Goal: Navigation & Orientation: Find specific page/section

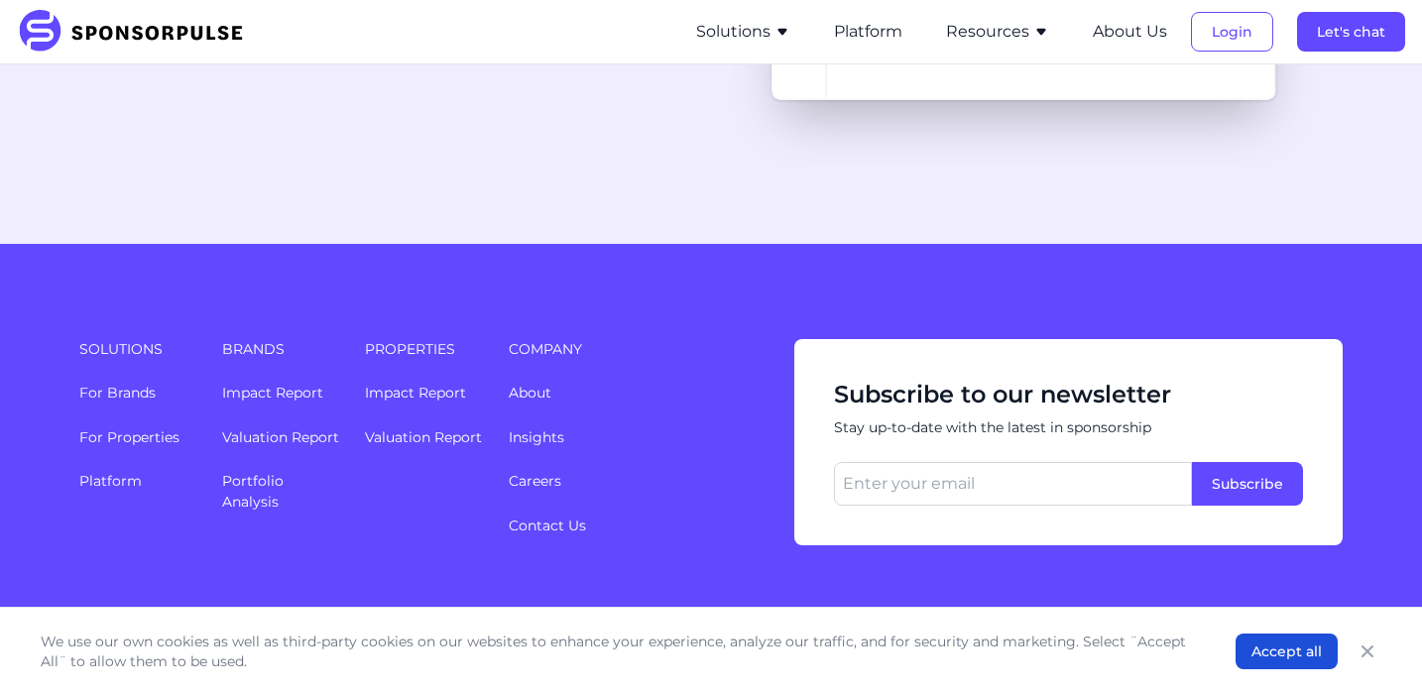
scroll to position [5370, 0]
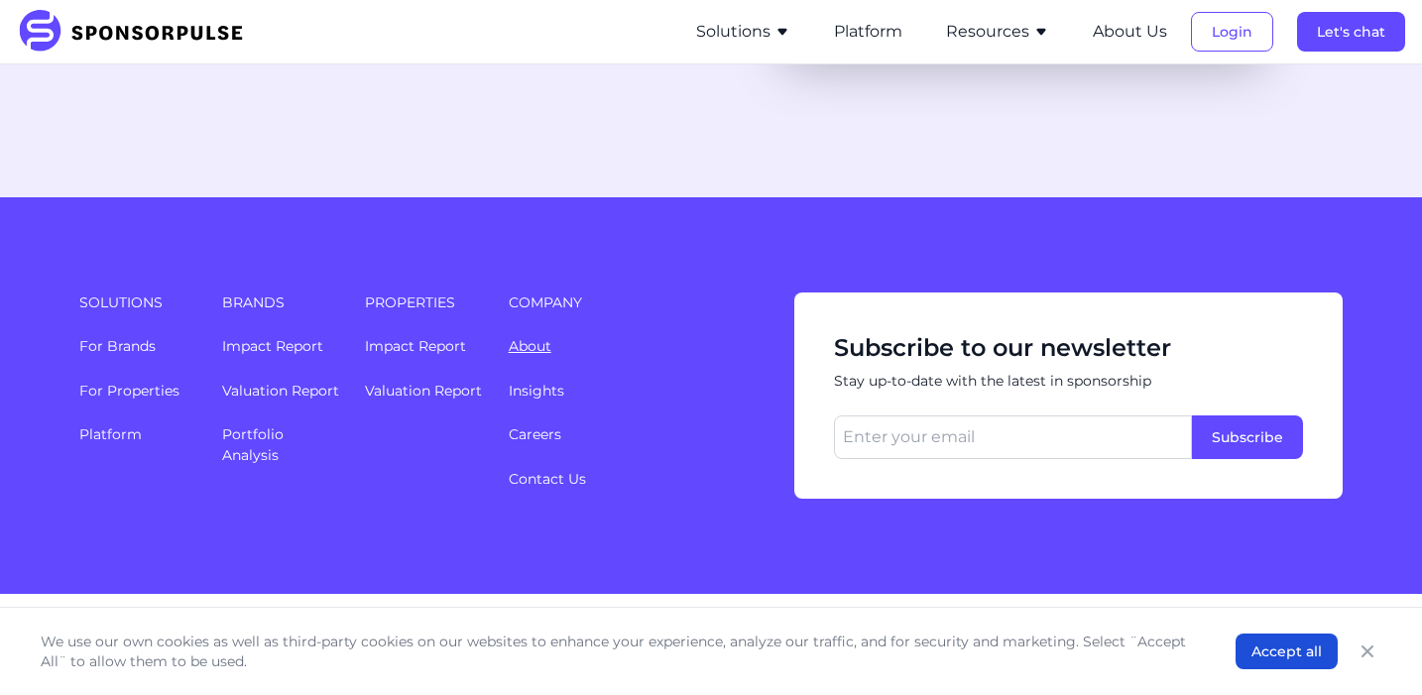
click at [533, 336] on li "About" at bounding box center [640, 346] width 262 height 21
click at [533, 337] on link "About" at bounding box center [530, 346] width 43 height 18
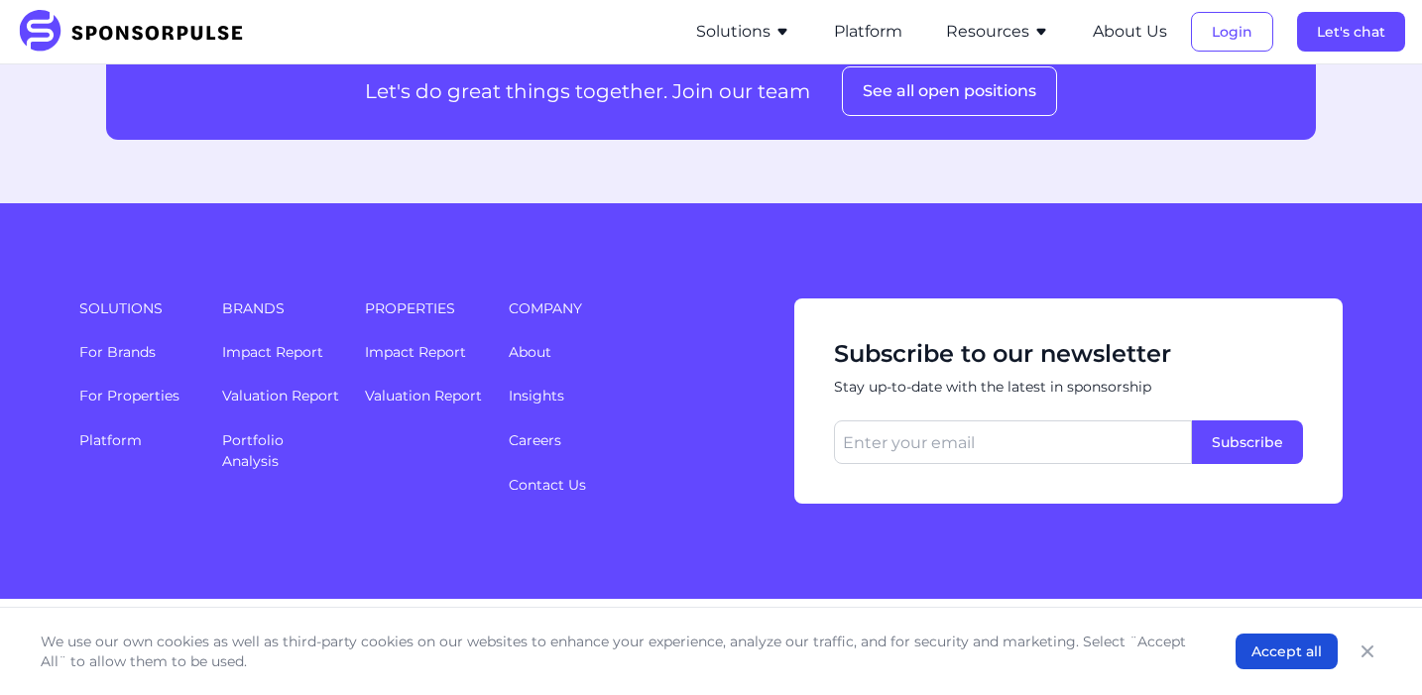
scroll to position [2788, 0]
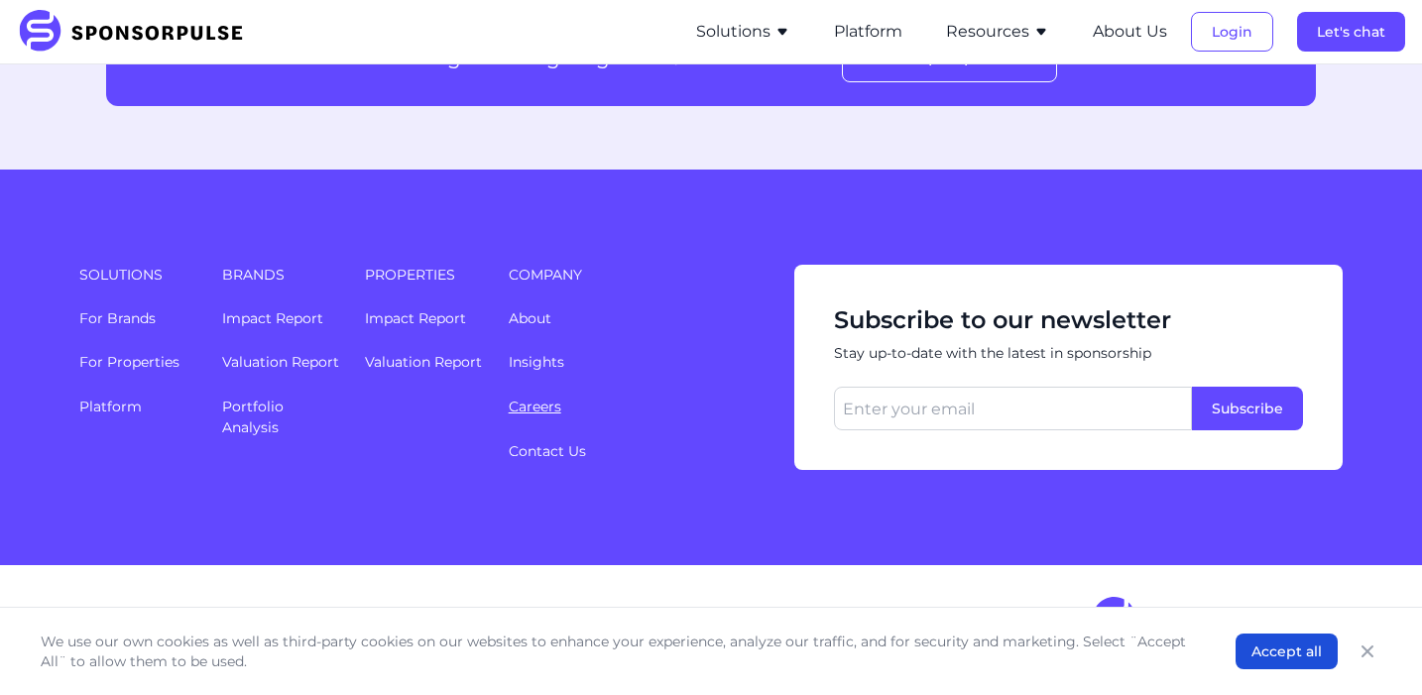
click at [527, 406] on link "Careers" at bounding box center [535, 407] width 53 height 18
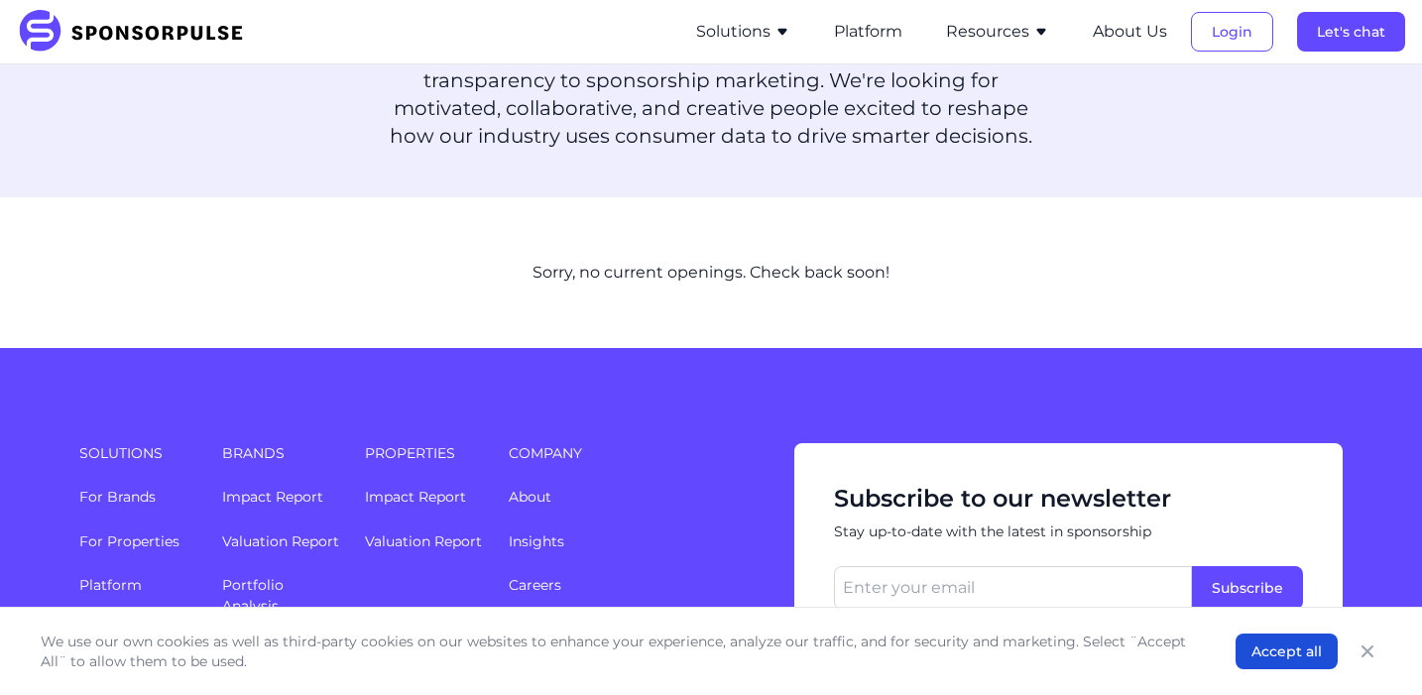
scroll to position [195, 0]
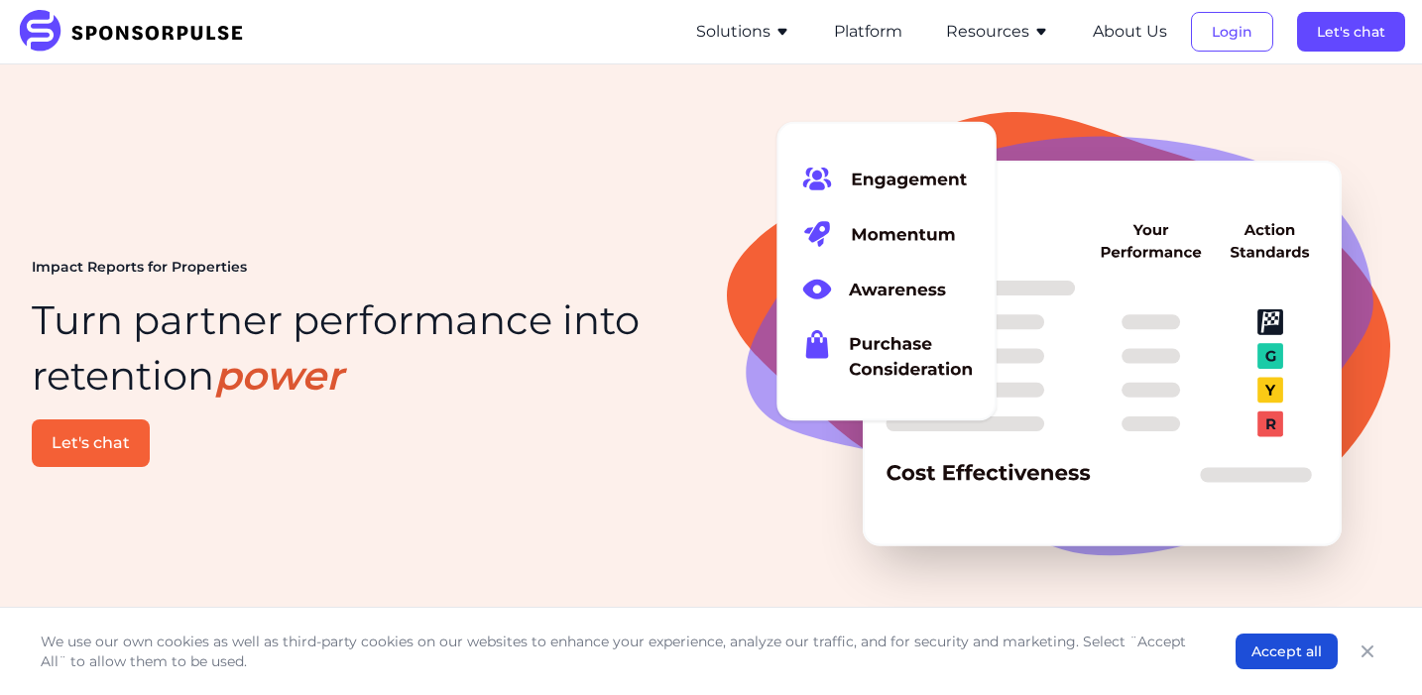
drag, startPoint x: 396, startPoint y: 198, endPoint x: 744, endPoint y: 185, distance: 348.3
click at [397, 198] on div "Impact Reports for Properties Turn partner performance into retention power Let…" at bounding box center [711, 362] width 1359 height 533
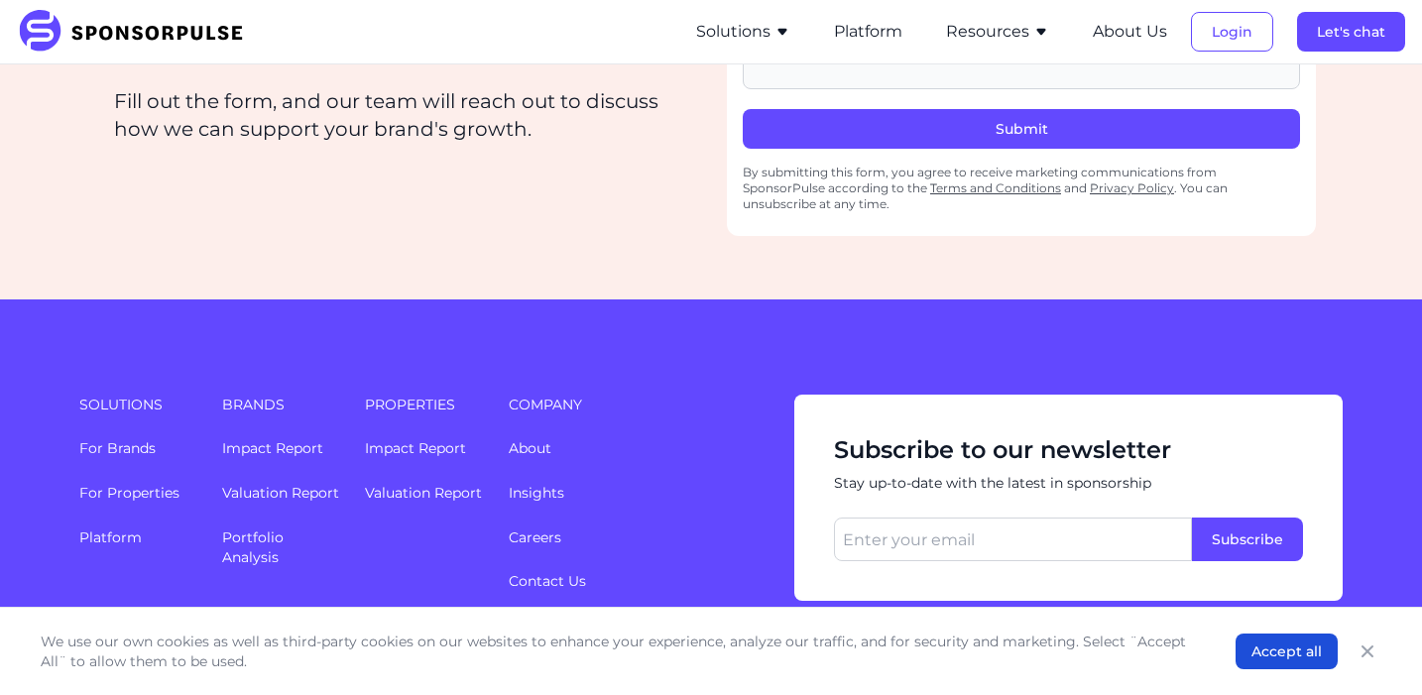
scroll to position [3241, 0]
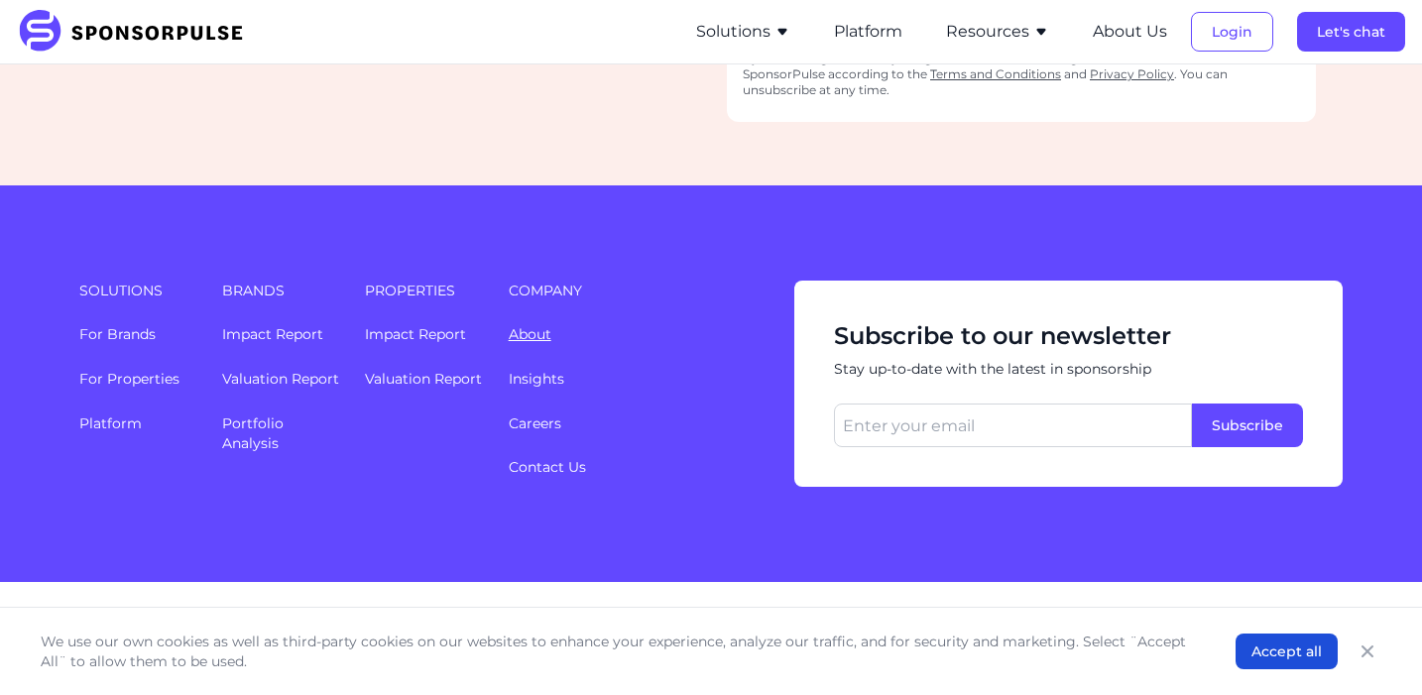
click at [531, 325] on link "About" at bounding box center [530, 334] width 43 height 18
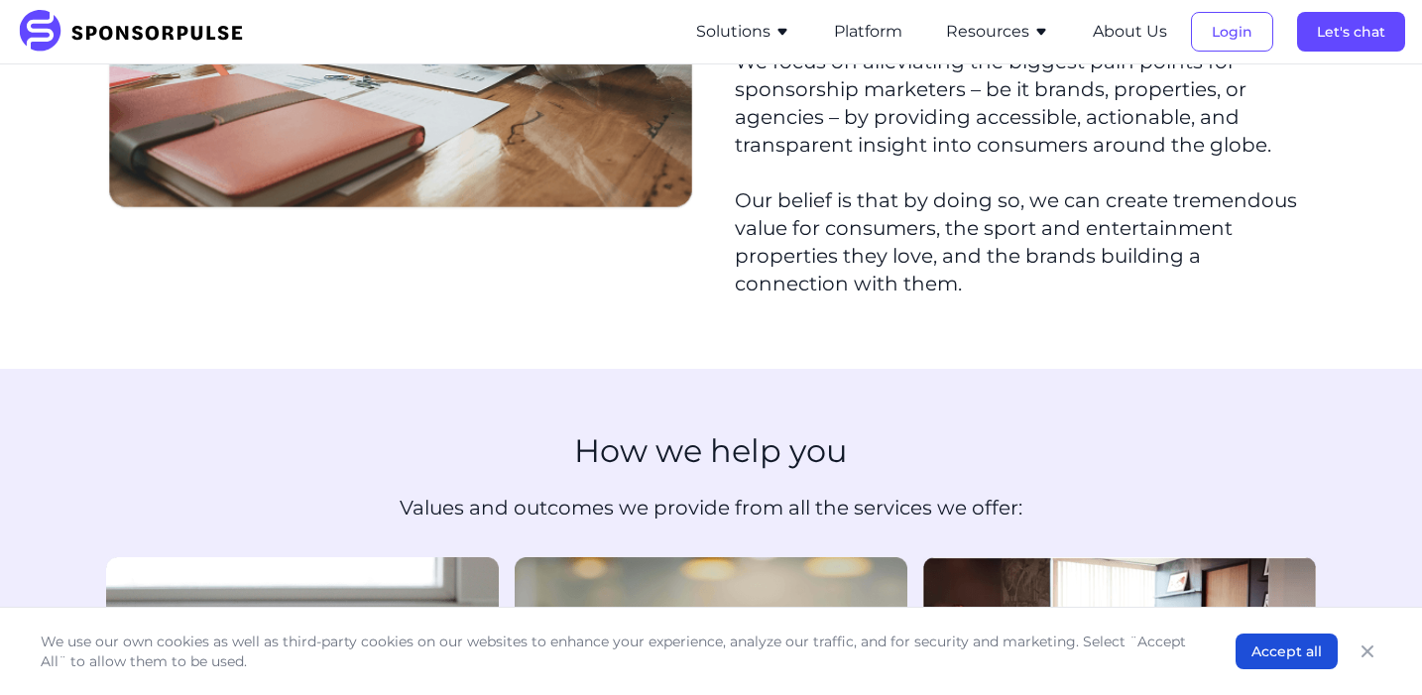
scroll to position [731, 0]
